Goal: Find specific page/section: Find specific page/section

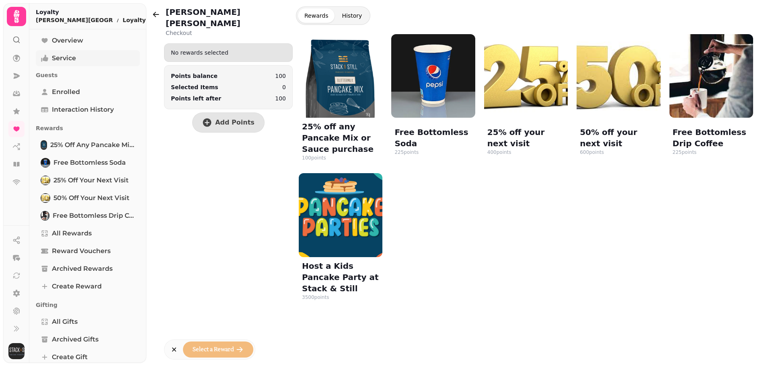
click at [71, 61] on span "Service" at bounding box center [64, 58] width 24 height 10
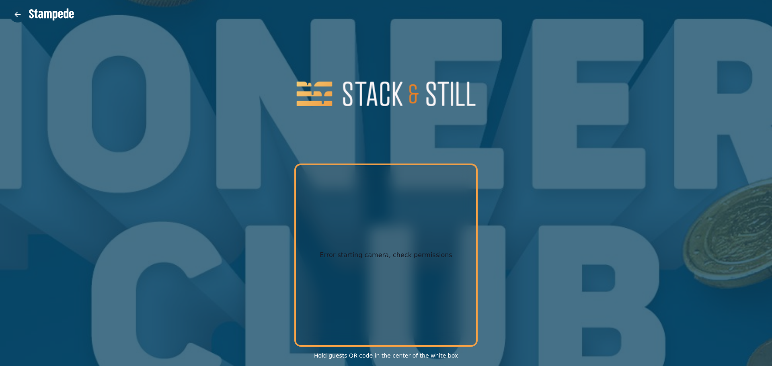
click at [14, 11] on icon "button" at bounding box center [18, 14] width 8 height 8
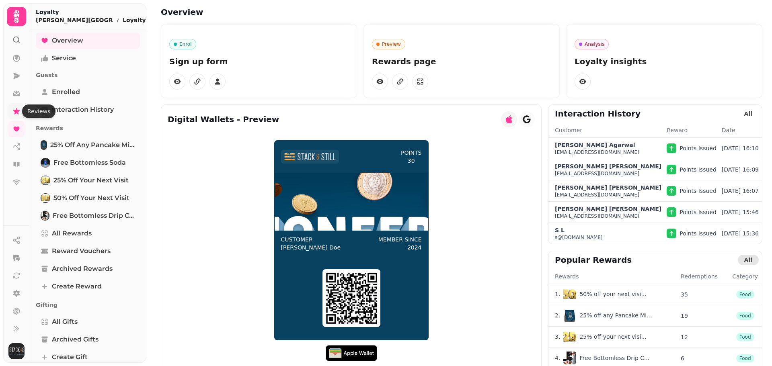
click at [17, 112] on icon at bounding box center [16, 111] width 6 height 6
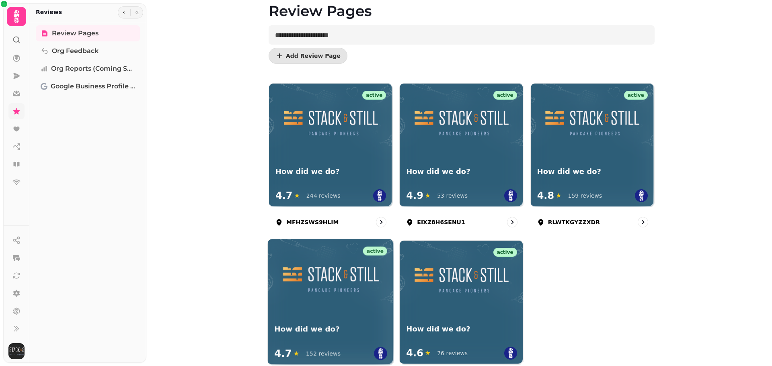
scroll to position [80, 0]
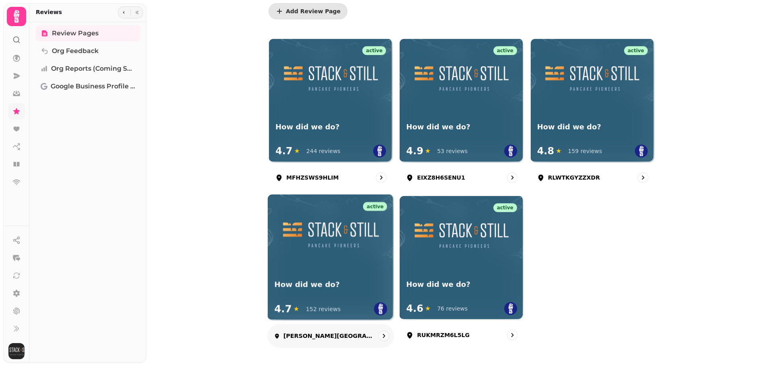
click at [303, 328] on div "[PERSON_NAME][GEOGRAPHIC_DATA]" at bounding box center [330, 336] width 127 height 24
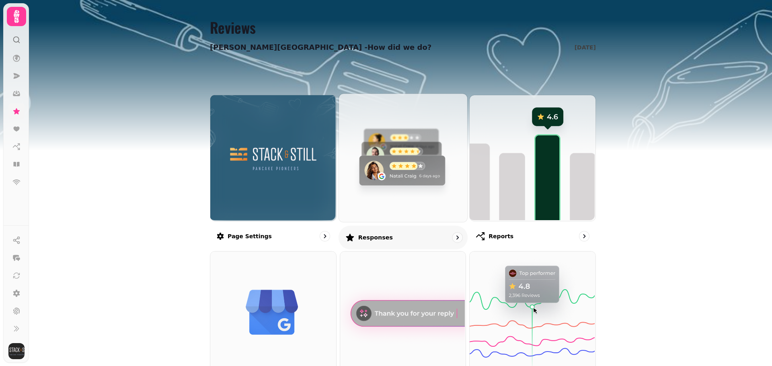
click at [379, 209] on img at bounding box center [402, 157] width 128 height 128
